Goal: Find specific page/section: Find specific page/section

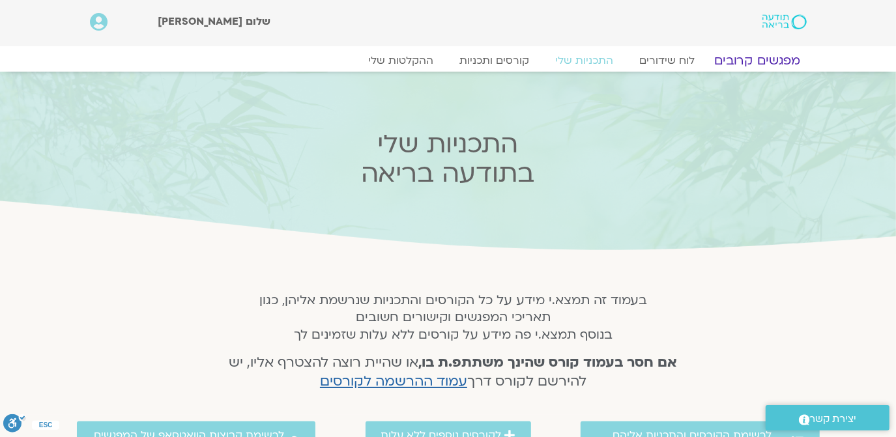
click at [757, 57] on link "מפגשים קרובים" at bounding box center [757, 61] width 118 height 16
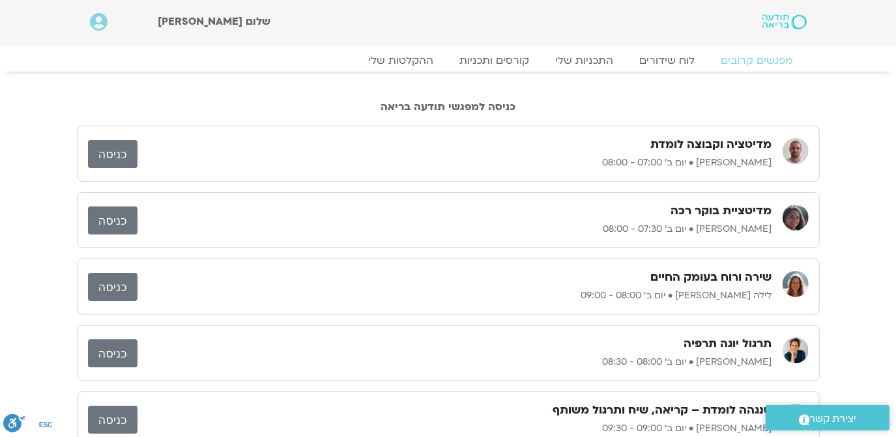
click at [116, 147] on link "כניסה" at bounding box center [113, 154] width 50 height 28
